Goal: Task Accomplishment & Management: Use online tool/utility

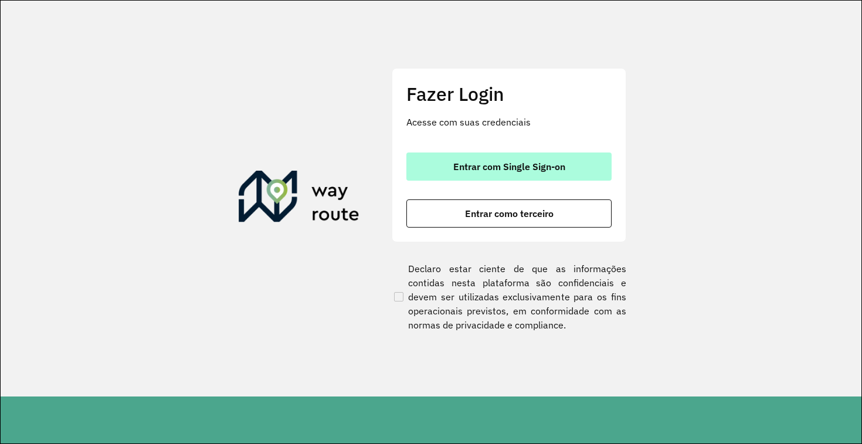
click at [432, 153] on button "Entrar com Single Sign-on" at bounding box center [509, 167] width 205 height 28
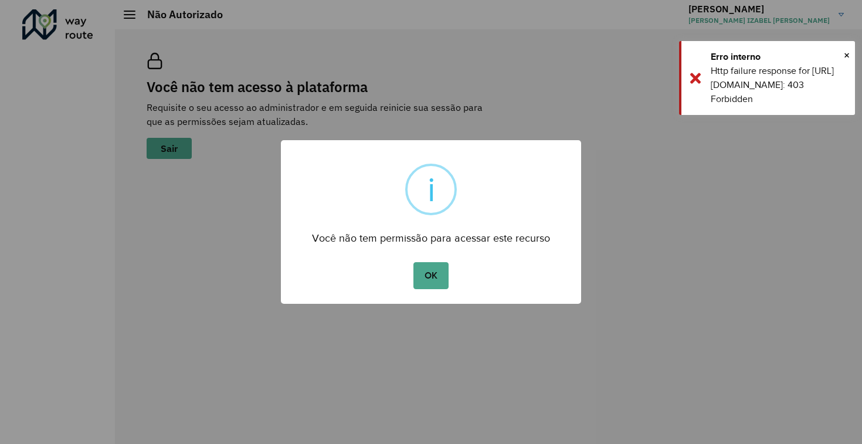
click at [414, 262] on button "OK" at bounding box center [431, 275] width 35 height 27
